Goal: Check status: Check status

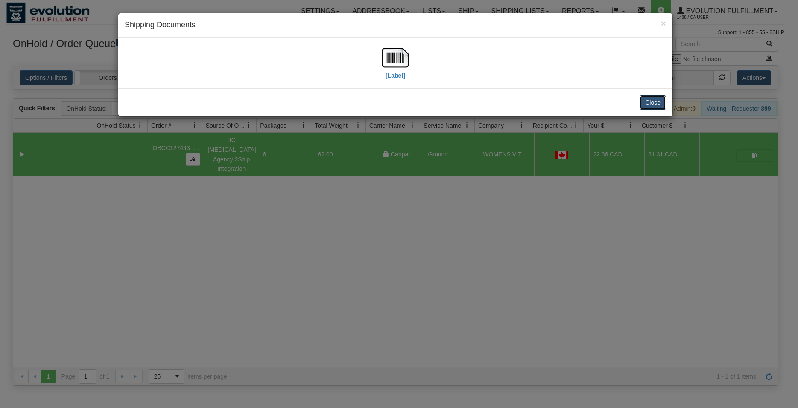
drag, startPoint x: 658, startPoint y: 106, endPoint x: 567, endPoint y: 94, distance: 92.2
click at [655, 106] on button "Close" at bounding box center [653, 102] width 26 height 15
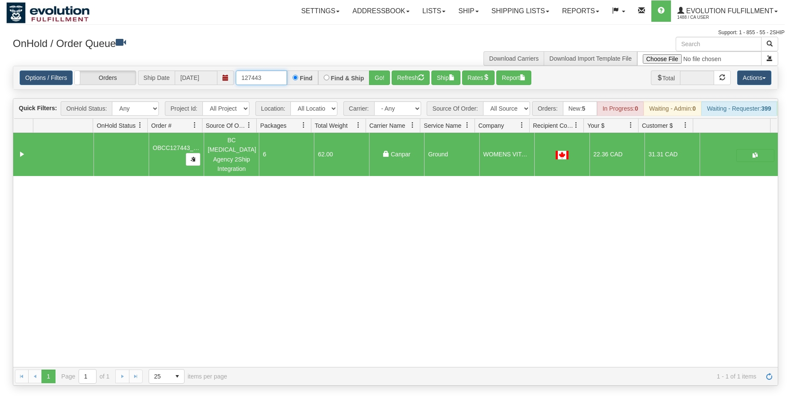
click at [272, 78] on input "127443" at bounding box center [261, 77] width 51 height 15
click at [380, 79] on button "Go!" at bounding box center [379, 77] width 21 height 15
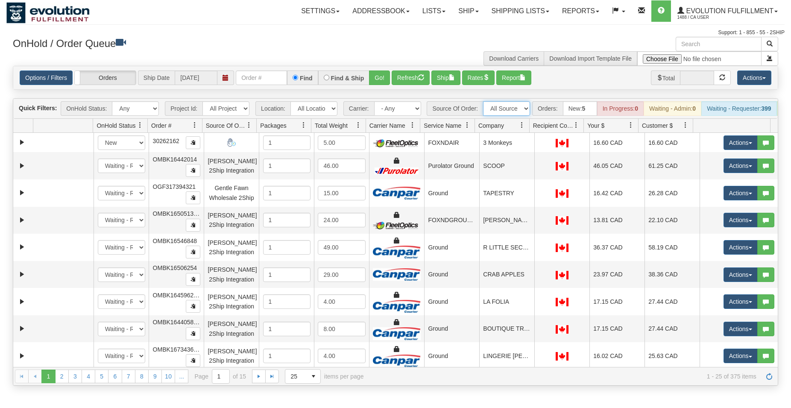
click at [483, 101] on select "All Sources AirBlaster 2Ship Integration Ambler Apparel 2Ship Integration BC Ca…" at bounding box center [506, 108] width 47 height 15
select select "[GEOGRAPHIC_DATA] - [GEOGRAPHIC_DATA]"
click option "[GEOGRAPHIC_DATA] - [GEOGRAPHIC_DATA]" at bounding box center [0, 0] width 0 height 0
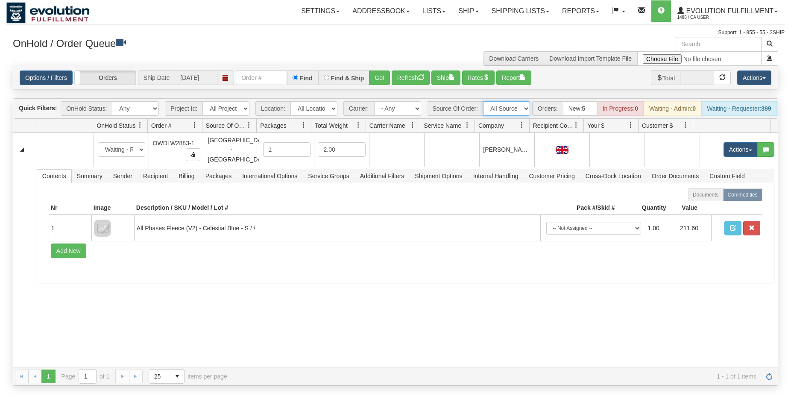
click at [483, 101] on select "All Sources AirBlaster 2Ship Integration Ambler Apparel 2Ship Integration BC Ca…" at bounding box center [506, 108] width 47 height 15
select select "grid toolbar"
click option "All Sources" at bounding box center [0, 0] width 0 height 0
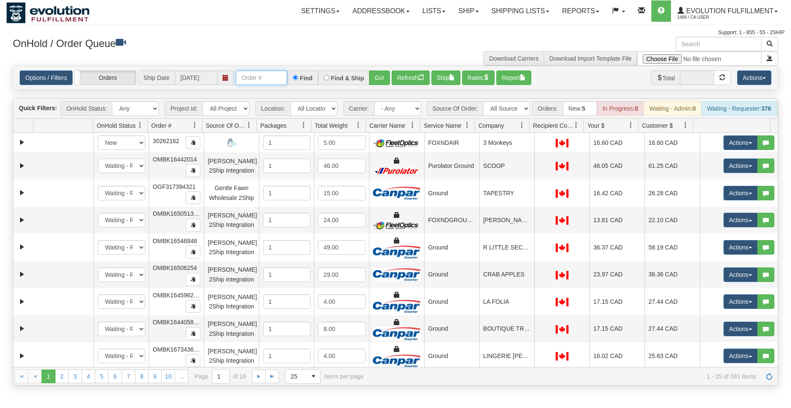
click at [250, 71] on input "text" at bounding box center [261, 77] width 51 height 15
click at [254, 74] on input "text" at bounding box center [261, 77] width 51 height 15
type input "4253"
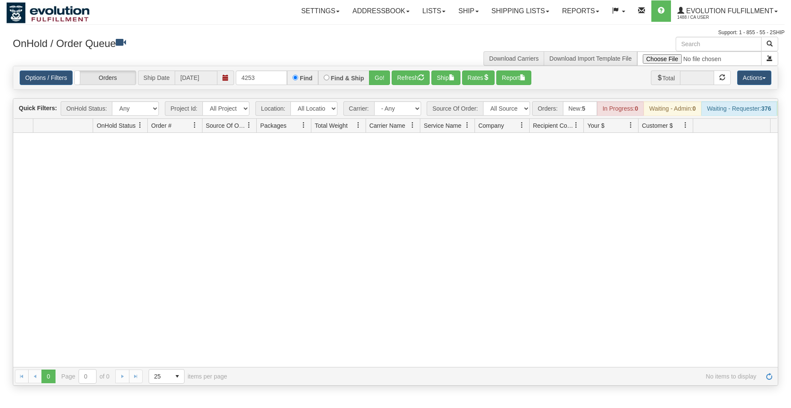
click at [369, 72] on div "Find & Ship" at bounding box center [344, 77] width 52 height 15
